Goal: Information Seeking & Learning: Learn about a topic

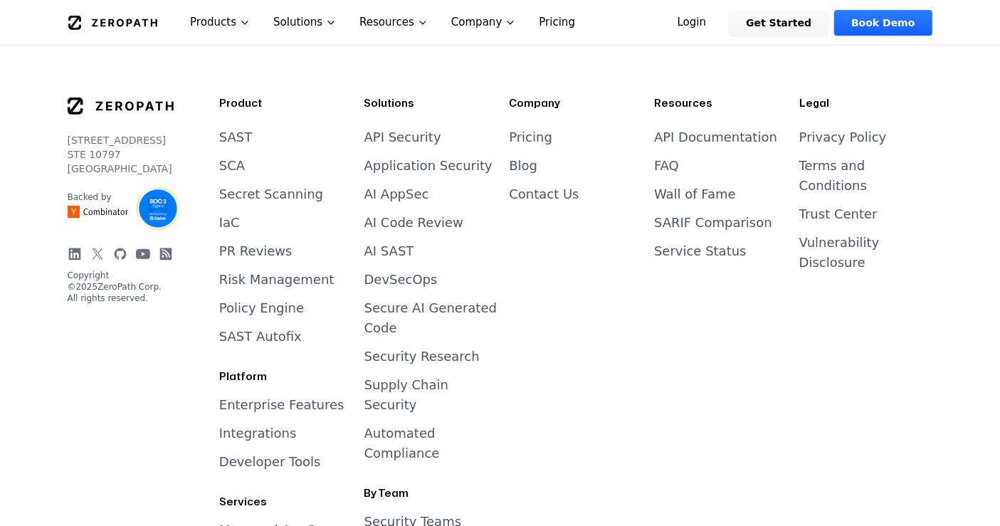
scroll to position [5948, 0]
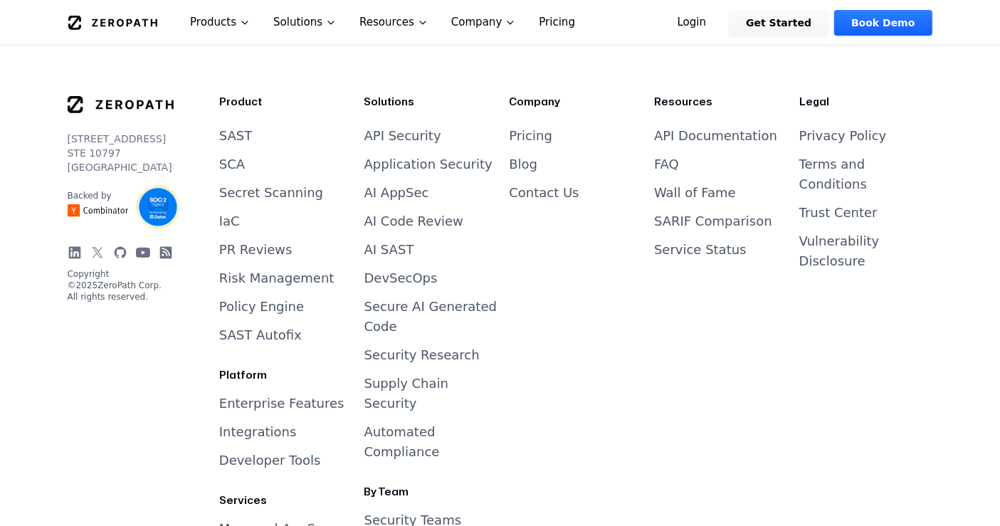
click at [289, 396] on link "Enterprise Features" at bounding box center [281, 403] width 125 height 15
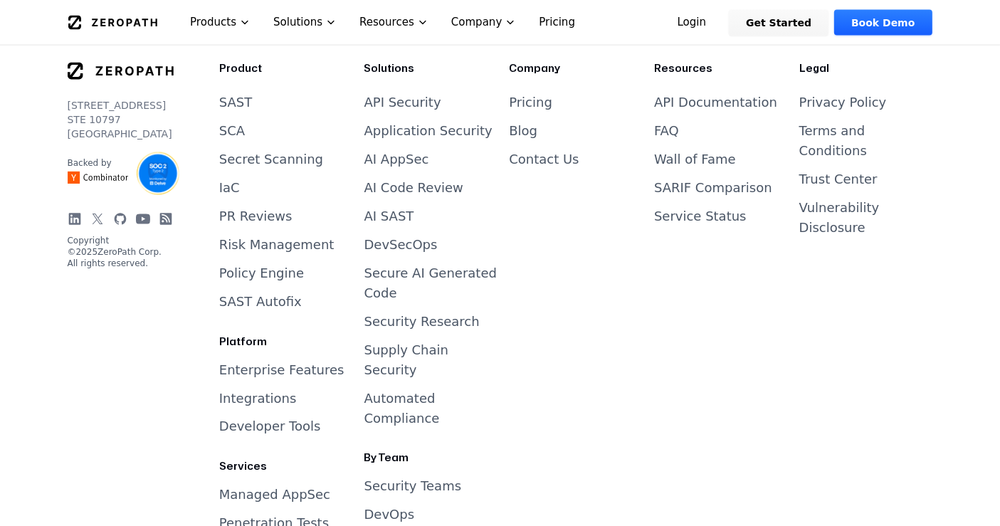
scroll to position [2270, 0]
click at [74, 226] on icon at bounding box center [75, 218] width 14 height 14
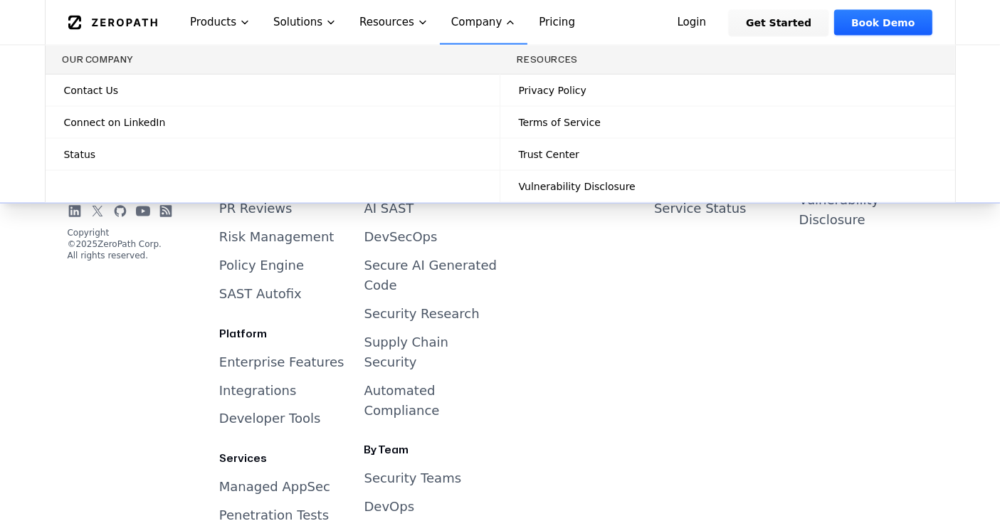
scroll to position [2277, 0]
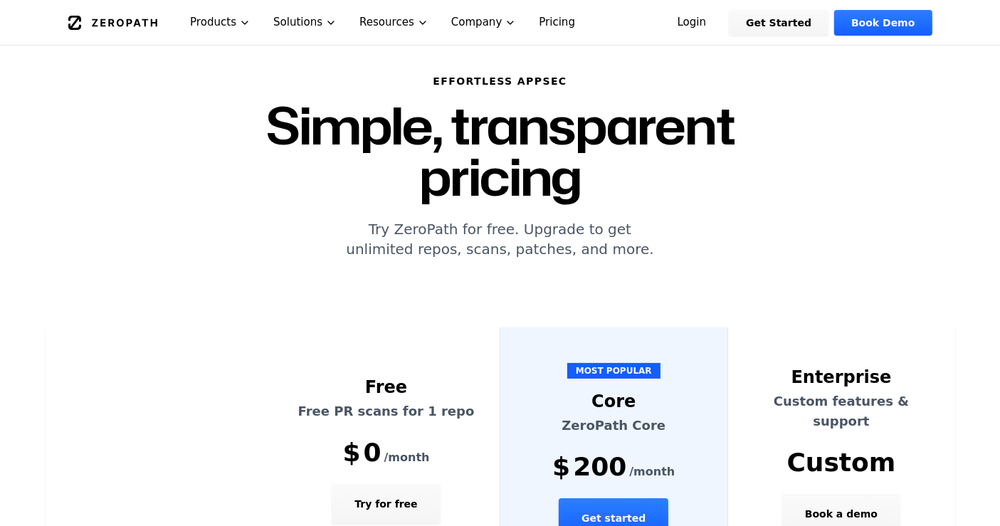
scroll to position [110, 0]
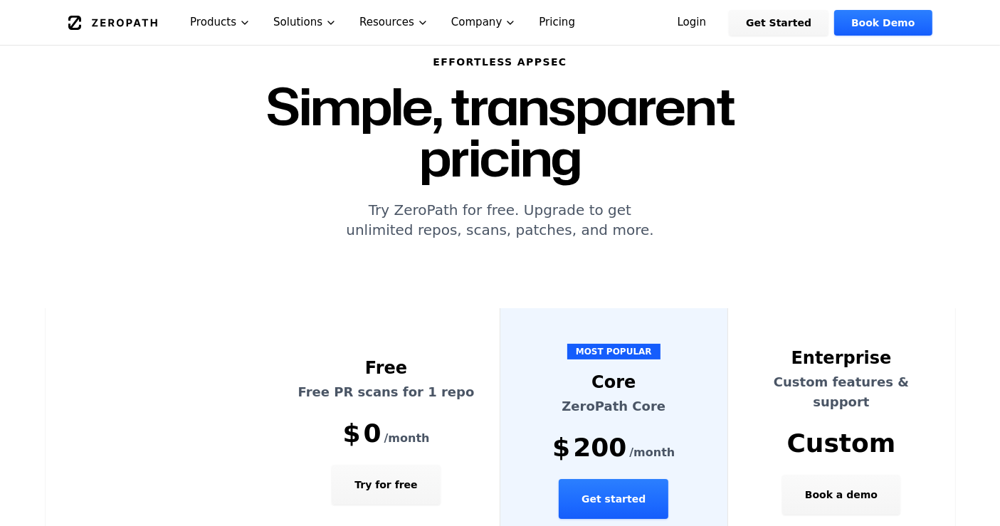
click at [611, 479] on button "Get started" at bounding box center [614, 499] width 110 height 40
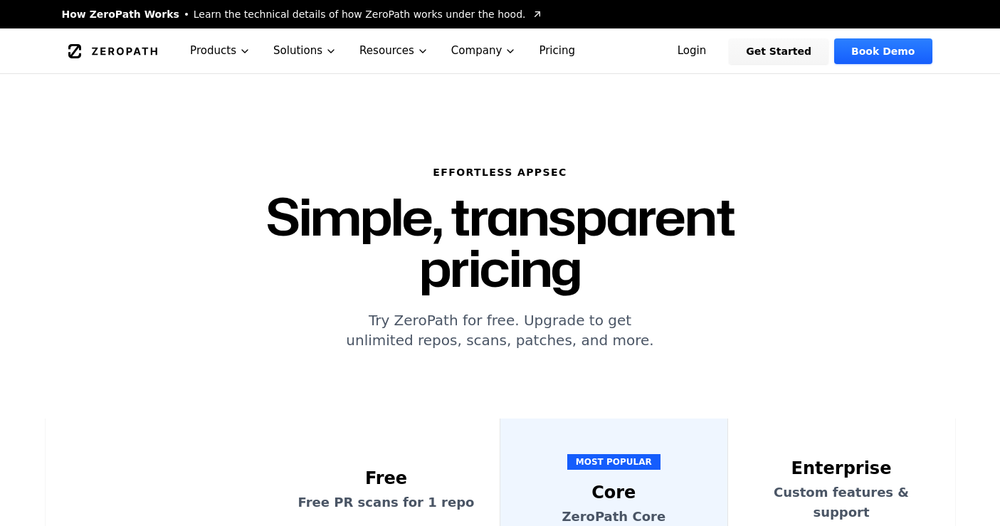
scroll to position [110, 0]
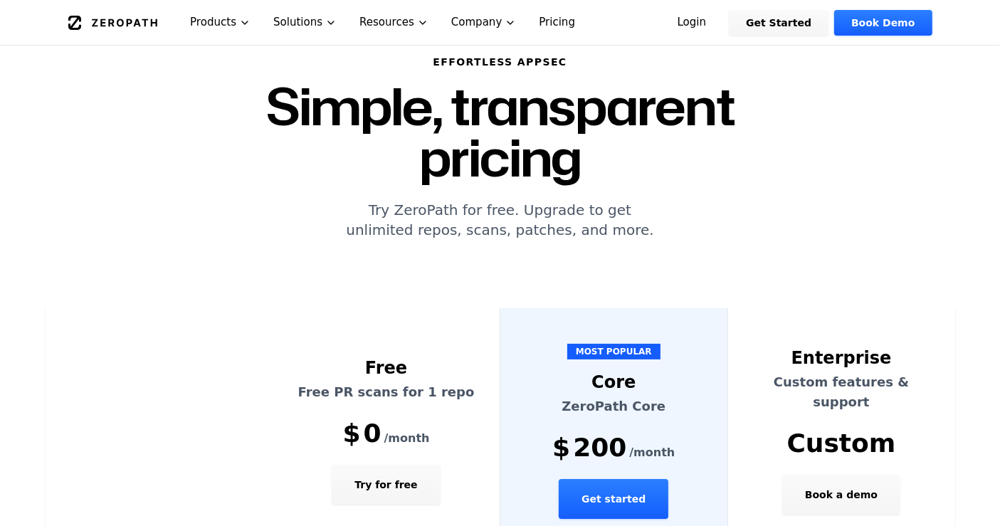
click at [392, 465] on button "Try for free" at bounding box center [386, 485] width 108 height 40
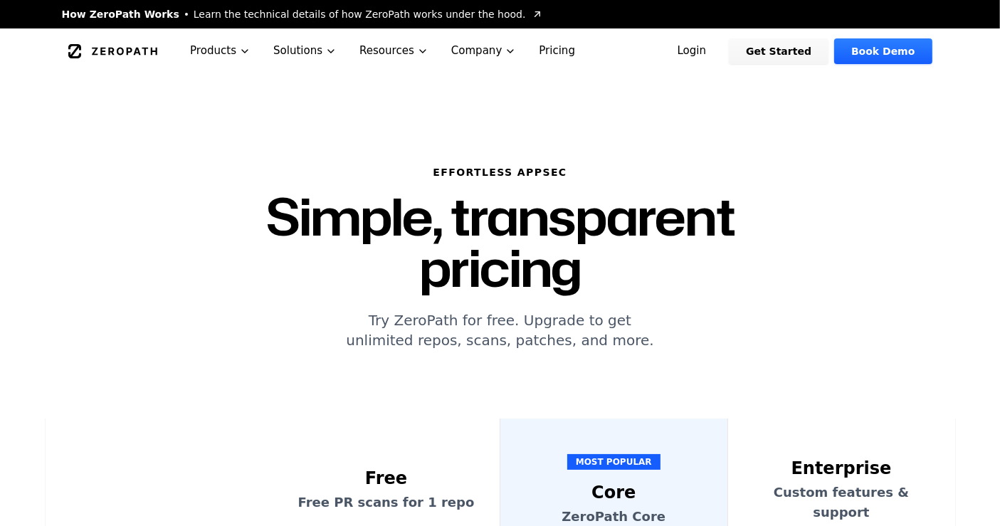
click at [221, 418] on td at bounding box center [160, 535] width 228 height 234
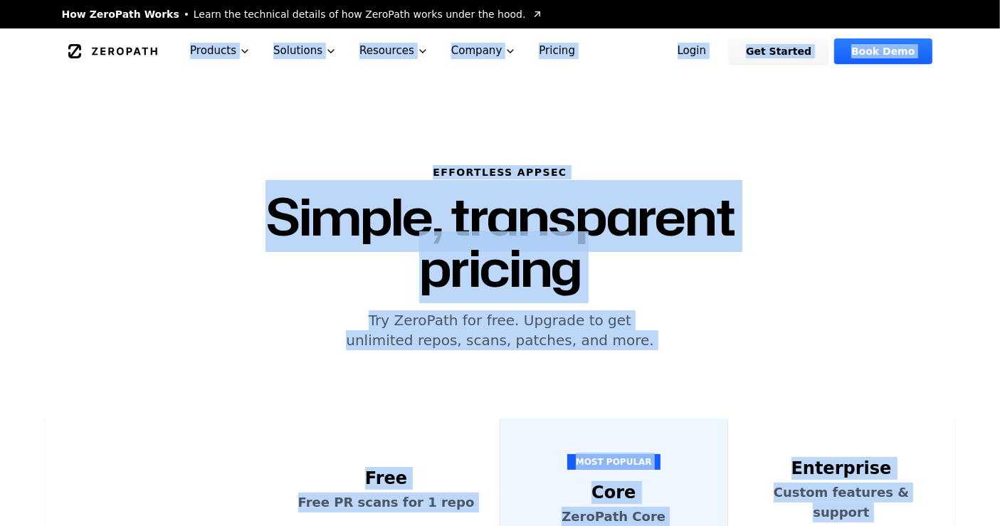
click at [142, 330] on div "Effortless AppSec Simple, transparent pricing Try ZeroPath for free. Upgrade to…" at bounding box center [500, 246] width 911 height 344
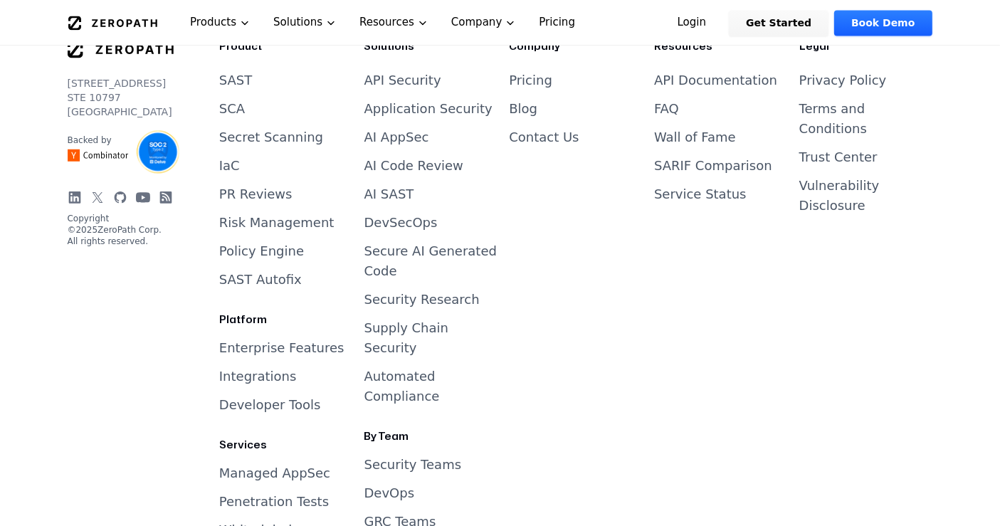
scroll to position [3018, 0]
click at [255, 398] on link "Developer Tools" at bounding box center [270, 405] width 102 height 15
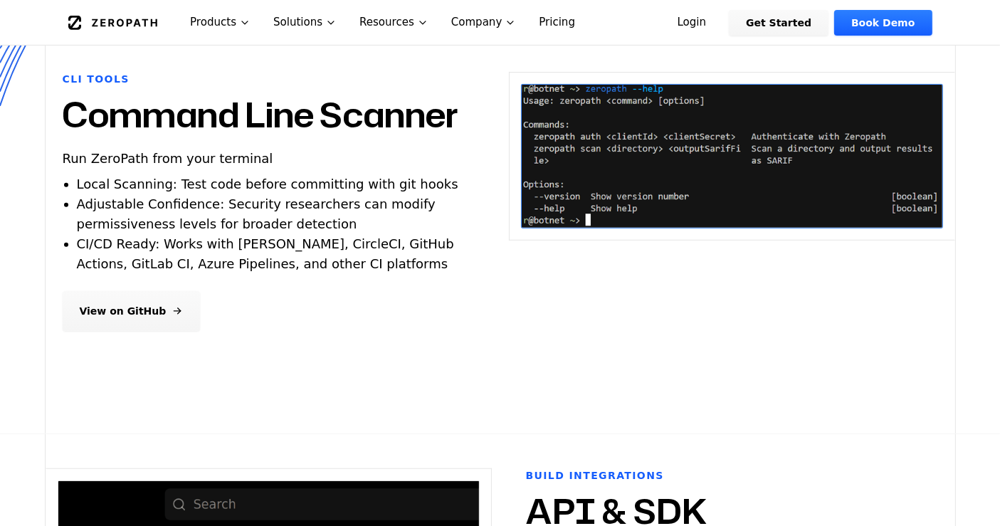
scroll to position [569, 0]
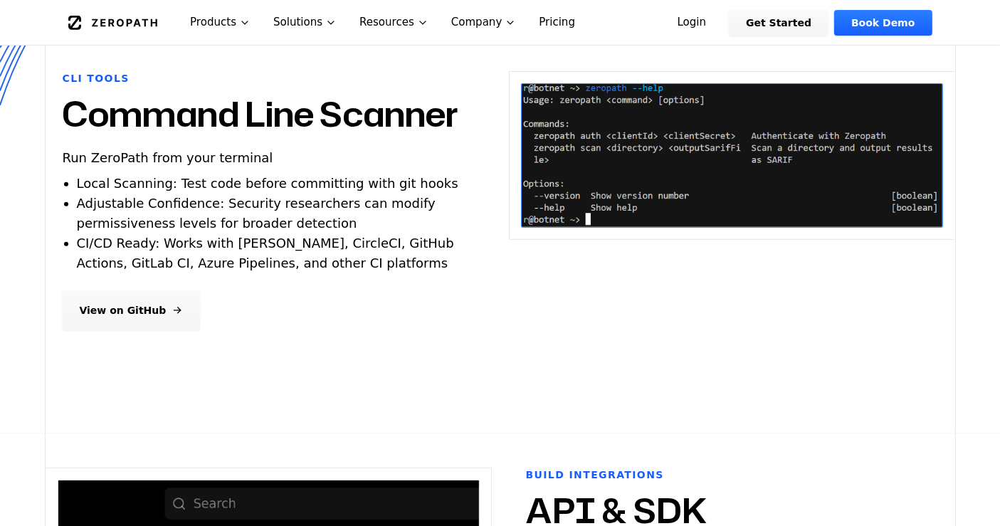
click at [132, 312] on link "View on GitHub" at bounding box center [132, 310] width 138 height 40
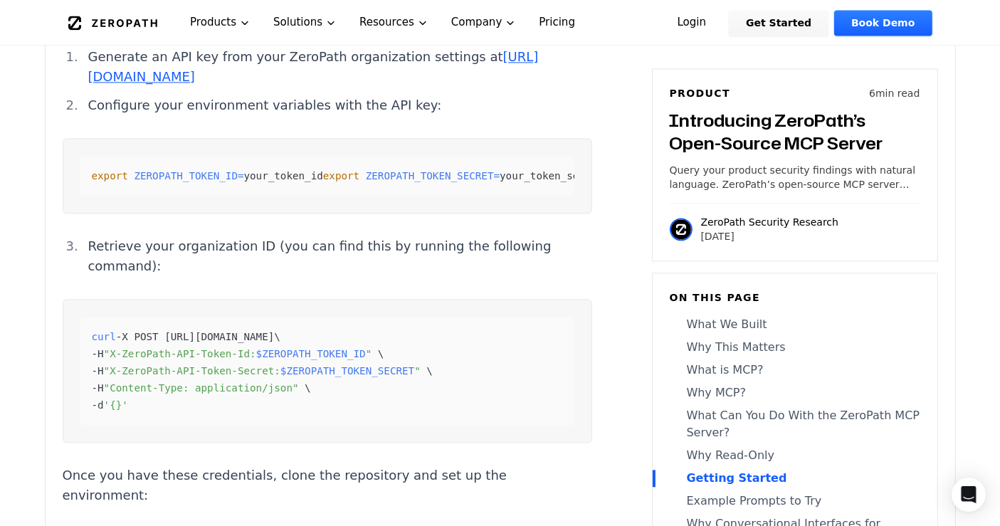
scroll to position [3309, 0]
